Goal: Transaction & Acquisition: Purchase product/service

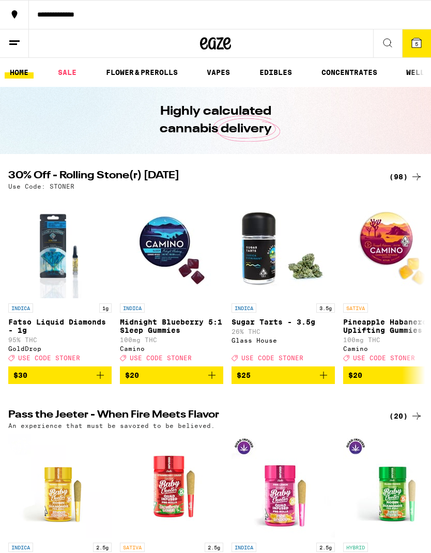
click at [415, 42] on icon at bounding box center [416, 42] width 9 height 9
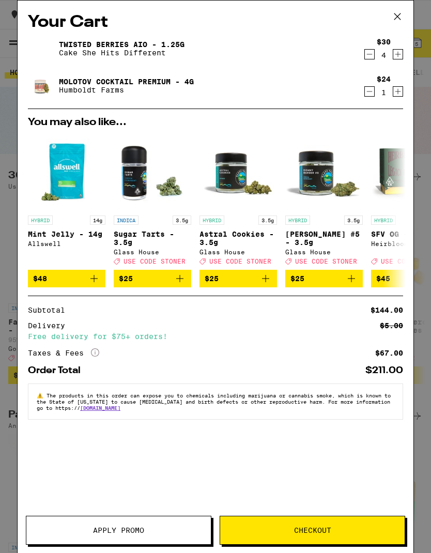
click at [370, 56] on icon "Decrement" at bounding box center [369, 54] width 9 height 12
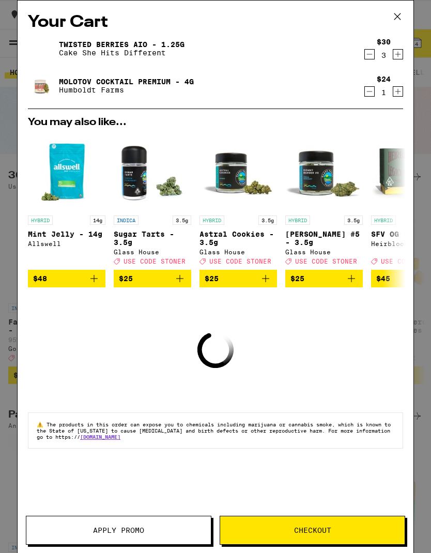
click at [369, 53] on icon "Decrement" at bounding box center [369, 54] width 9 height 12
click at [368, 58] on icon "Decrement" at bounding box center [369, 54] width 9 height 12
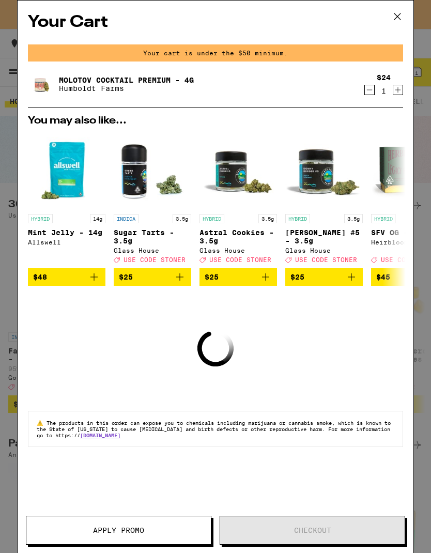
click at [400, 90] on icon "Increment" at bounding box center [397, 90] width 9 height 12
click at [402, 93] on icon "Increment" at bounding box center [397, 90] width 9 height 12
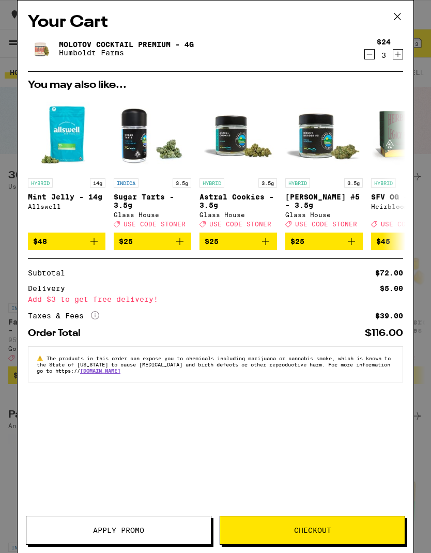
click at [356, 519] on button "Checkout" at bounding box center [313, 530] width 186 height 29
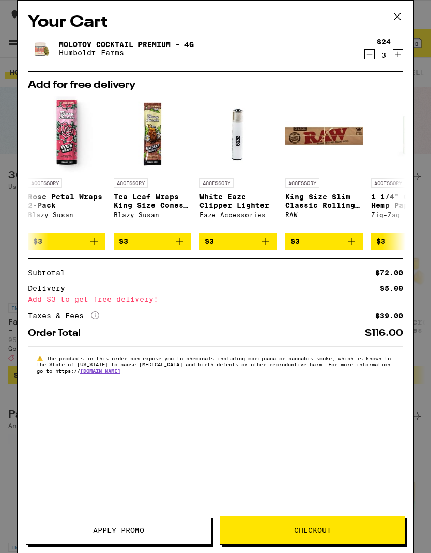
click at [402, 19] on icon at bounding box center [398, 17] width 16 height 16
